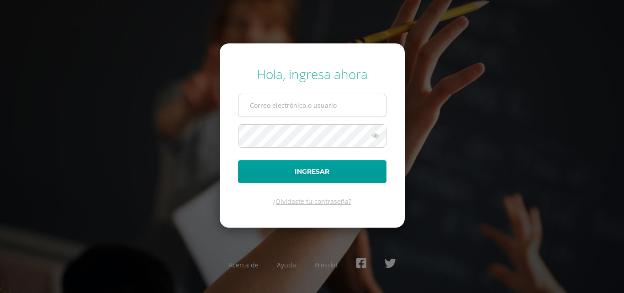
click at [280, 106] on input "text" at bounding box center [311, 105] width 147 height 22
type input "COS0202595@osoriosandoval.edu.gt"
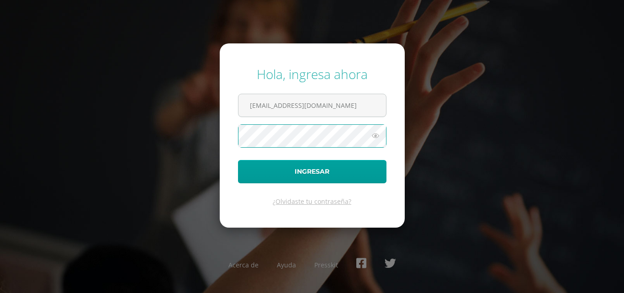
click at [378, 133] on icon at bounding box center [375, 135] width 12 height 11
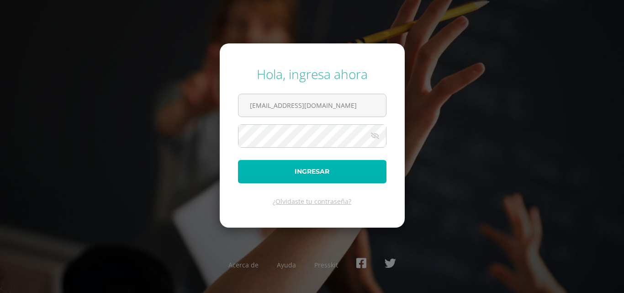
click at [309, 166] on button "Ingresar" at bounding box center [312, 171] width 148 height 23
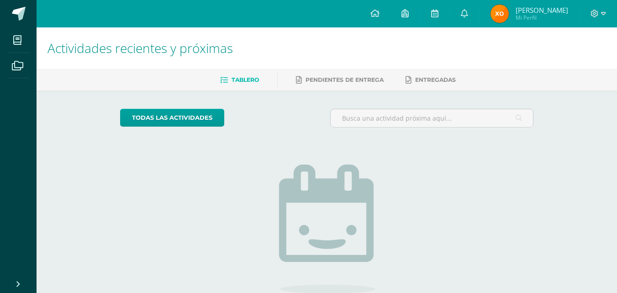
click at [610, 85] on ul "Tablero Pendientes de entrega Entregadas" at bounding box center [337, 79] width 580 height 15
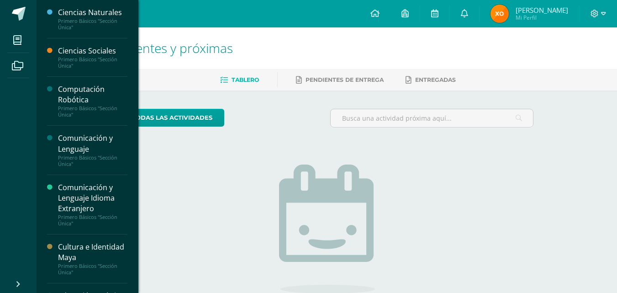
click at [6, 36] on li "Mis cursos" at bounding box center [18, 40] width 37 height 26
click at [104, 99] on div "Computación Robótica" at bounding box center [92, 94] width 69 height 21
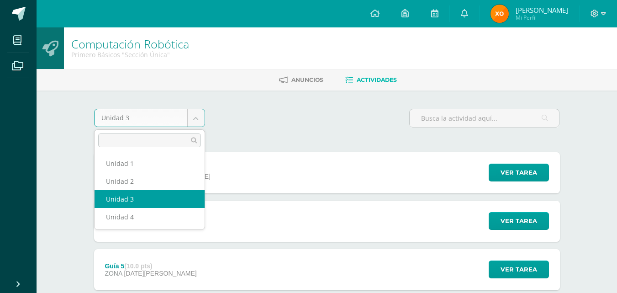
click at [200, 111] on body "Mis cursos Archivos Cerrar panel Ciencias Naturales Primero Básicos "Sección Ún…" at bounding box center [308, 296] width 617 height 593
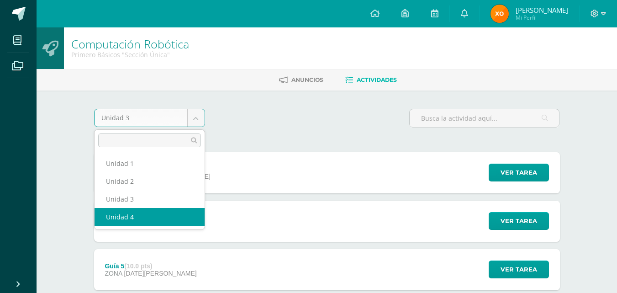
drag, startPoint x: 159, startPoint y: 214, endPoint x: 159, endPoint y: 219, distance: 5.0
select select "Unidad 4"
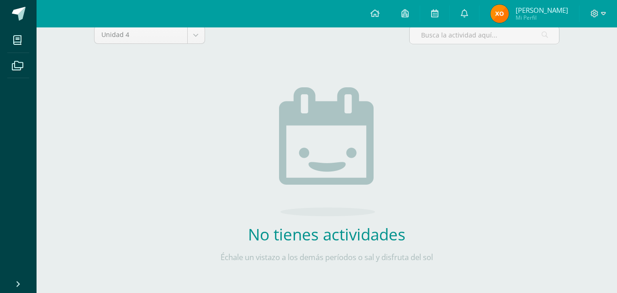
scroll to position [91, 0]
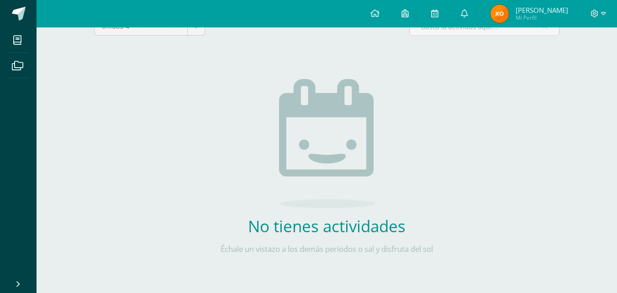
click at [446, 66] on div "No tienes actividades Échale un vistazo a los demás períodos o sal y disfruta d…" at bounding box center [326, 172] width 269 height 222
click at [83, 248] on div "Unidad 4 Unidad 1 Unidad 2 Unidad 3 Unidad 4 No tienes actividades Échale un vi…" at bounding box center [327, 150] width 502 height 302
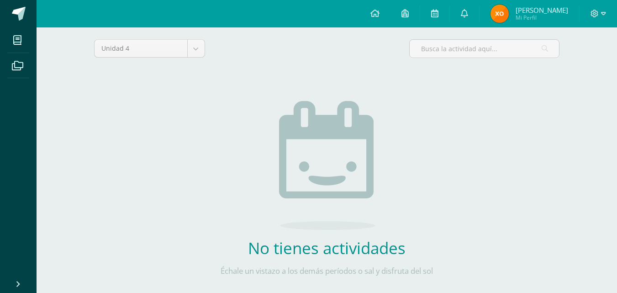
drag, startPoint x: 95, startPoint y: 148, endPoint x: 110, endPoint y: 152, distance: 15.1
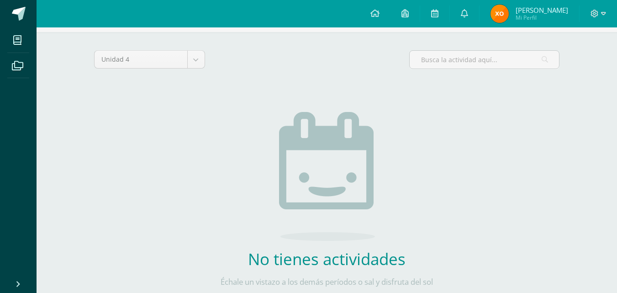
scroll to position [0, 0]
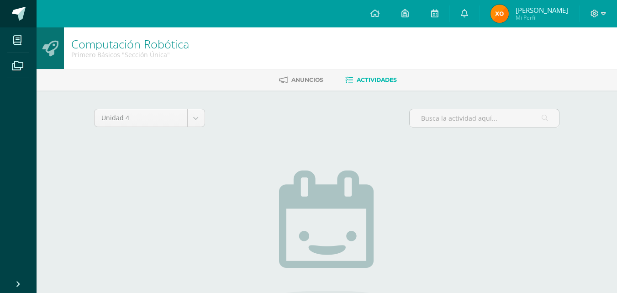
click at [25, 26] on link at bounding box center [18, 13] width 37 height 27
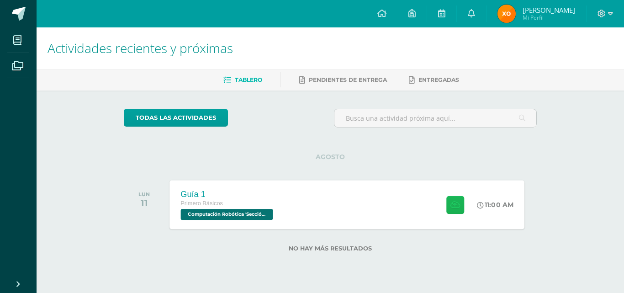
click at [450, 202] on icon at bounding box center [455, 204] width 10 height 8
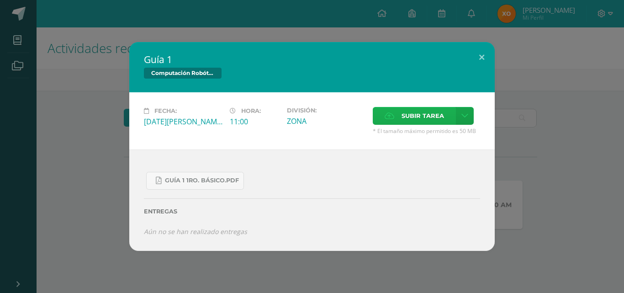
click at [400, 121] on label "Subir tarea" at bounding box center [414, 116] width 83 height 18
click at [0, 0] on input "Subir tarea" at bounding box center [0, 0] width 0 height 0
click at [201, 175] on link "Guía 1 1ro. Básico.pdf" at bounding box center [195, 181] width 98 height 18
